Goal: Transaction & Acquisition: Purchase product/service

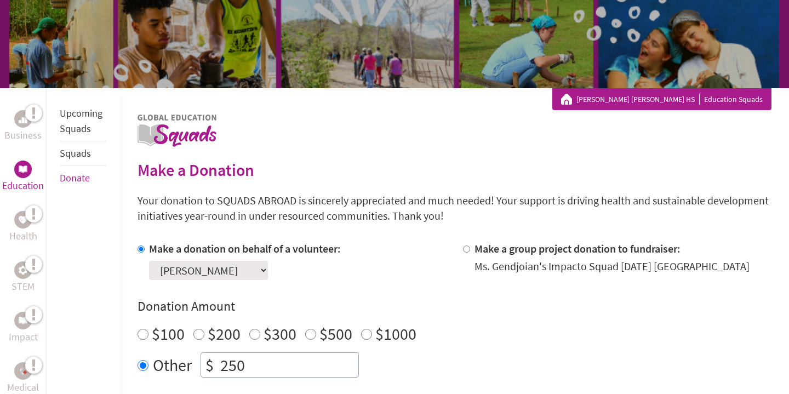
scroll to position [182, 0]
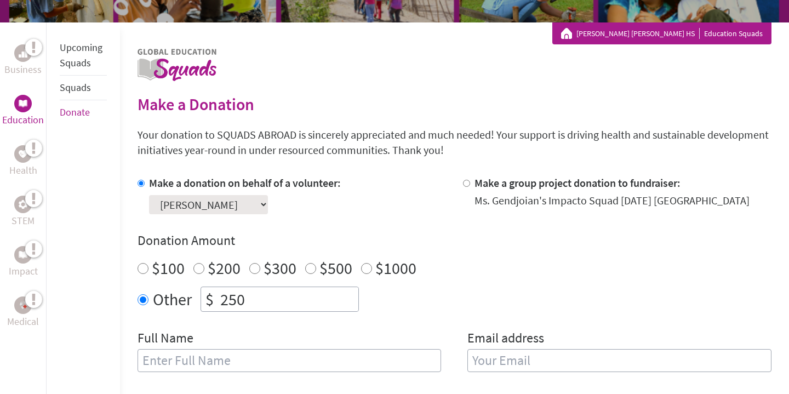
click at [198, 274] on div "$200" at bounding box center [216, 268] width 47 height 20
click at [198, 271] on input "$200" at bounding box center [198, 268] width 11 height 11
radio input "true"
click at [245, 305] on input "250" at bounding box center [288, 299] width 140 height 24
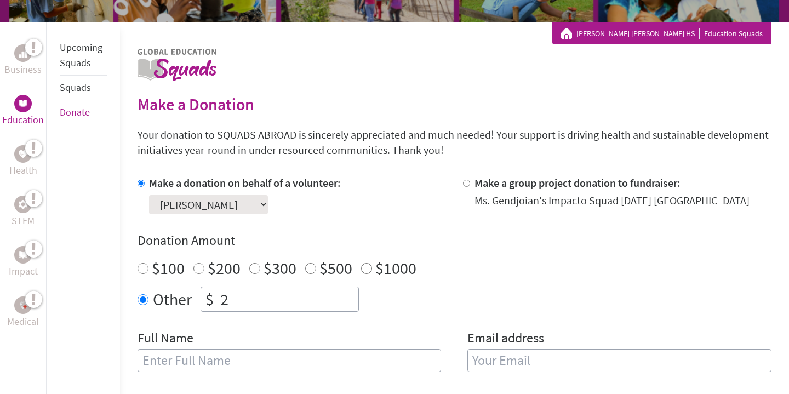
type input "2"
click at [198, 267] on input "$200" at bounding box center [198, 268] width 11 height 11
radio input "true"
click at [229, 305] on input "2" at bounding box center [288, 299] width 140 height 24
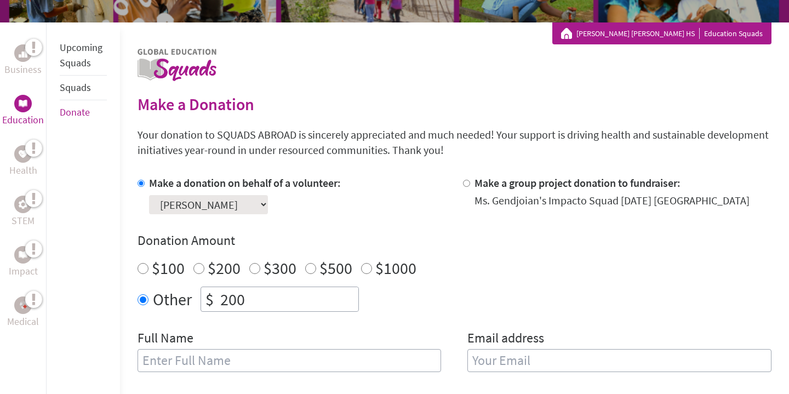
type input "200"
click at [195, 263] on input "$200" at bounding box center [198, 268] width 11 height 11
radio input "true"
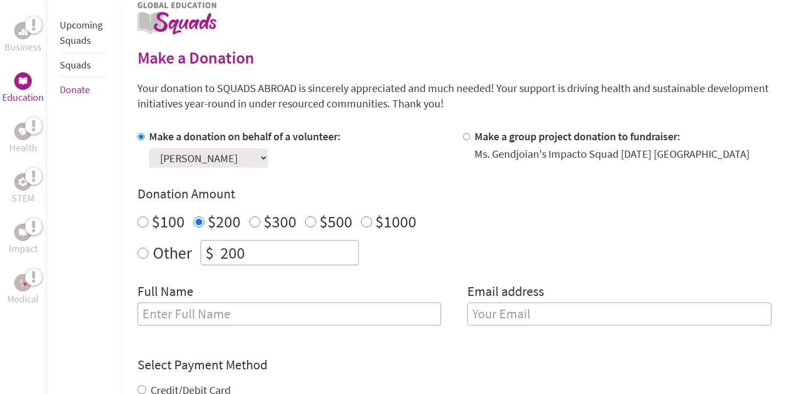
scroll to position [241, 0]
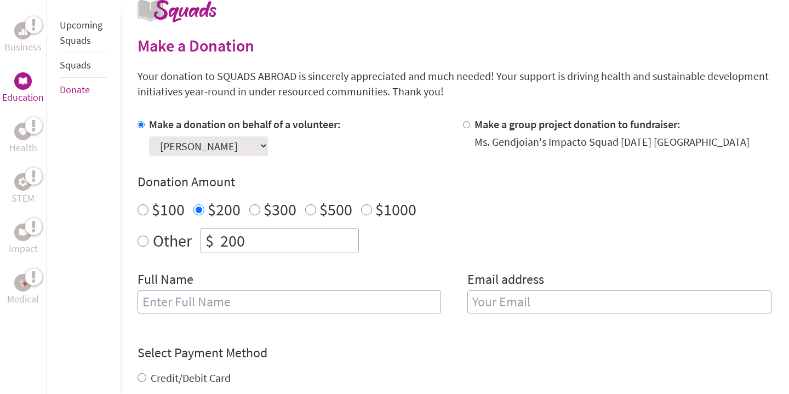
click at [191, 303] on input "text" at bounding box center [290, 302] width 304 height 23
type input "[PERSON_NAME]"
click at [480, 303] on input "email" at bounding box center [620, 302] width 304 height 23
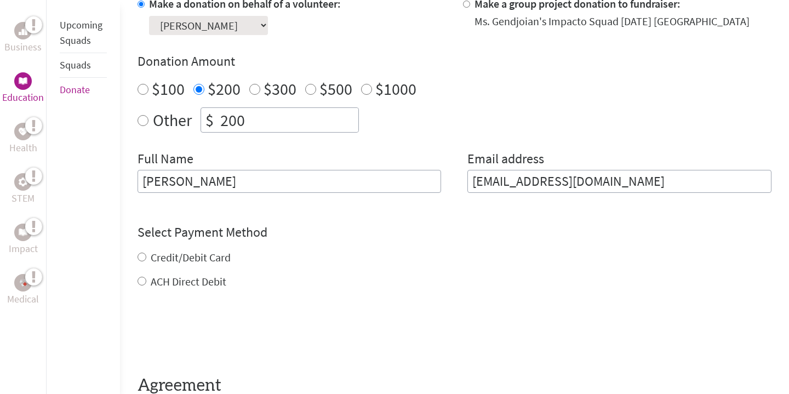
scroll to position [365, 0]
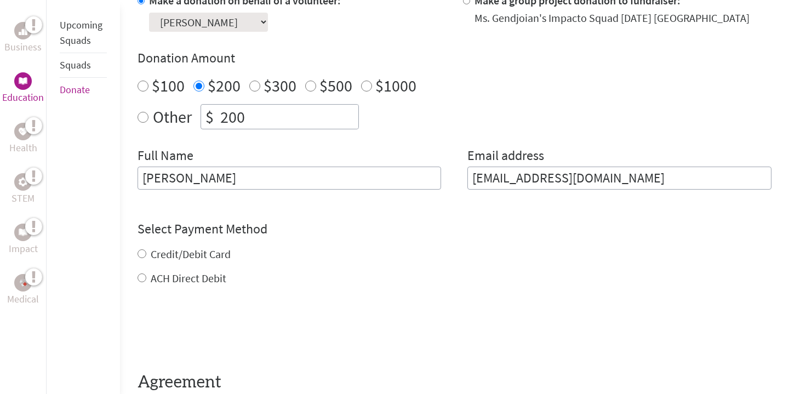
type input "[EMAIL_ADDRESS][DOMAIN_NAME]"
click at [140, 254] on div "Credit/Debit Card ACH Direct Debit" at bounding box center [455, 266] width 634 height 39
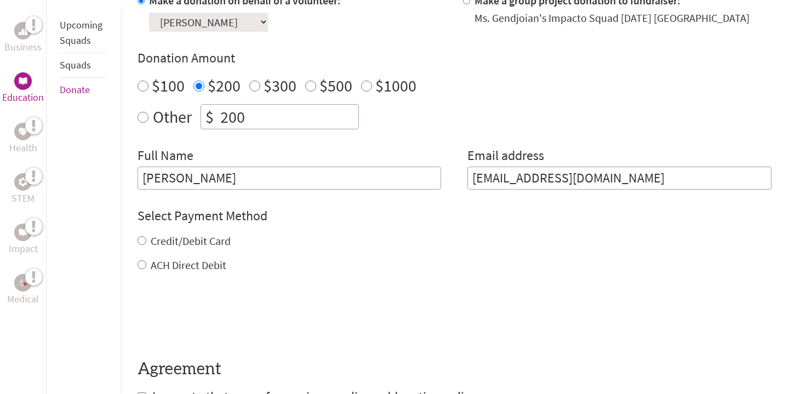
click at [141, 241] on input "Credit/Debit Card" at bounding box center [142, 240] width 9 height 9
radio input "true"
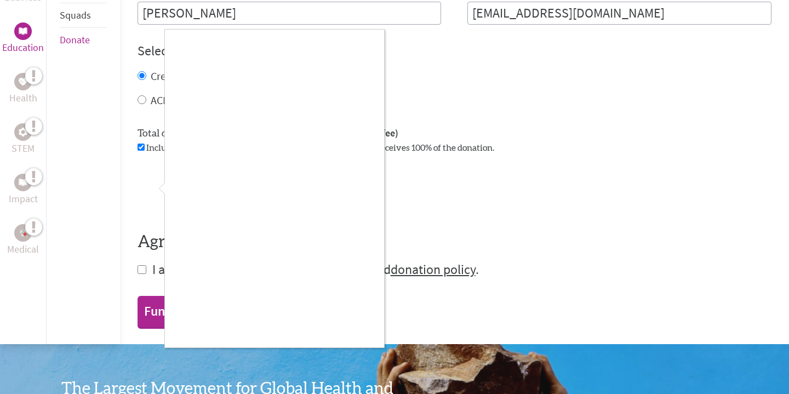
scroll to position [530, 0]
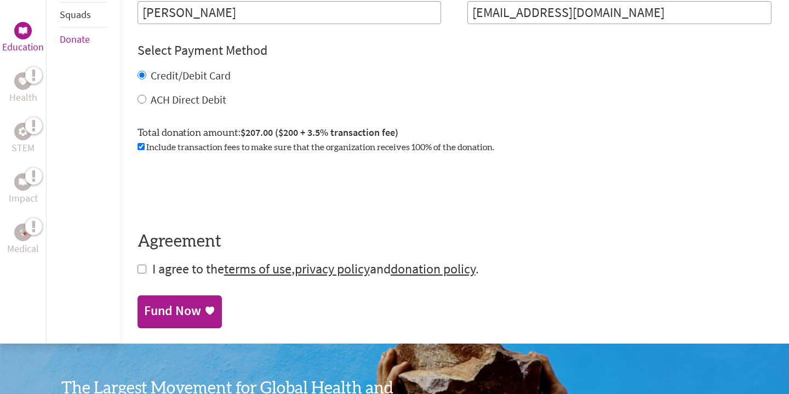
click at [140, 270] on input "checkbox" at bounding box center [142, 269] width 9 height 9
checkbox input "true"
click at [168, 315] on div "Fund Now" at bounding box center [172, 312] width 57 height 18
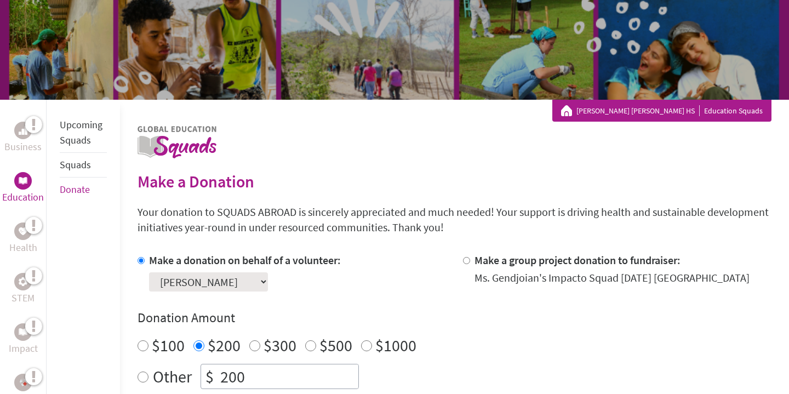
scroll to position [161, 0]
